Goal: Navigation & Orientation: Find specific page/section

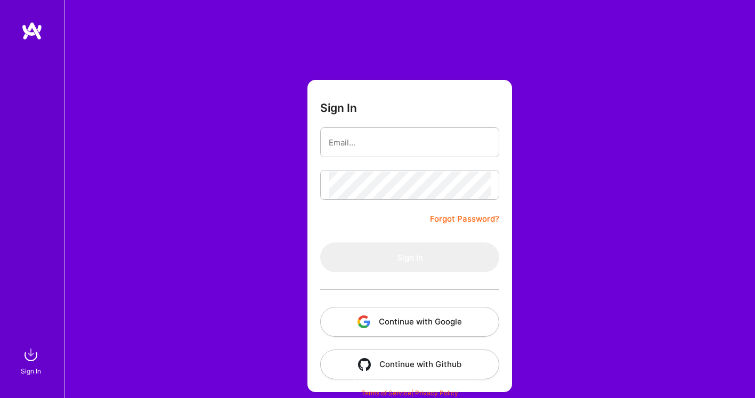
click at [374, 313] on button "Continue with Google" at bounding box center [409, 322] width 179 height 30
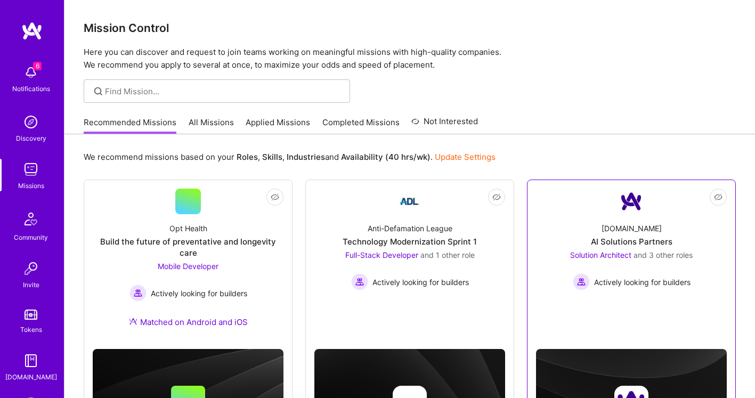
click at [592, 210] on link "Not Interested A.Team AI Solutions Partners Solution Architect and 3 other role…" at bounding box center [631, 253] width 191 height 129
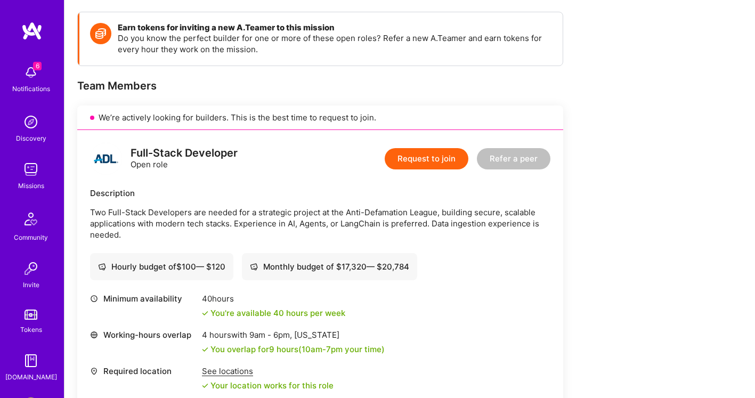
scroll to position [194, 0]
